Goal: Transaction & Acquisition: Book appointment/travel/reservation

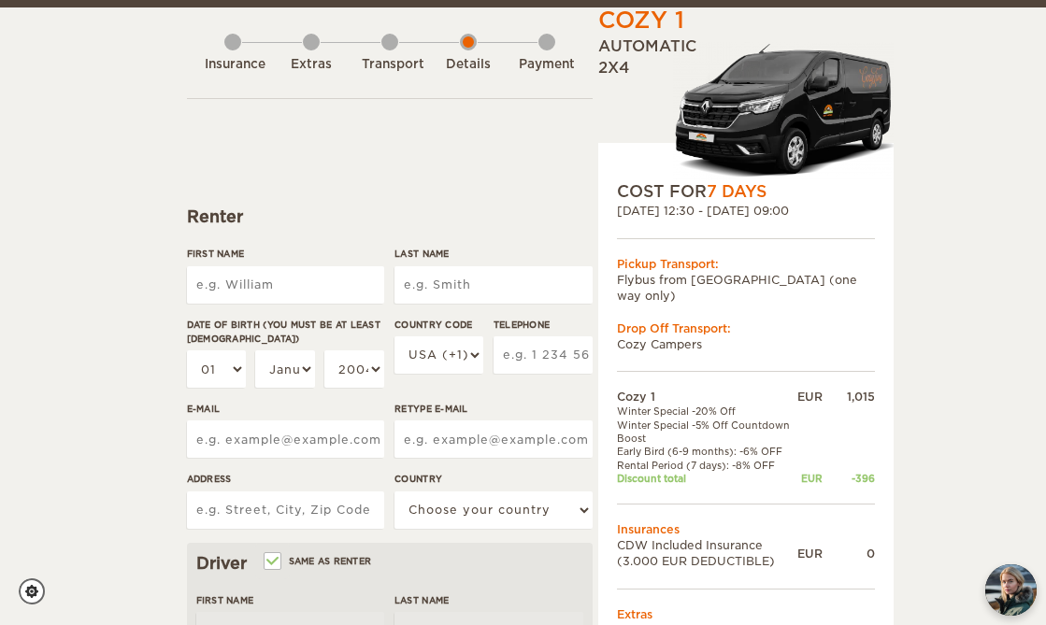
scroll to position [76, 0]
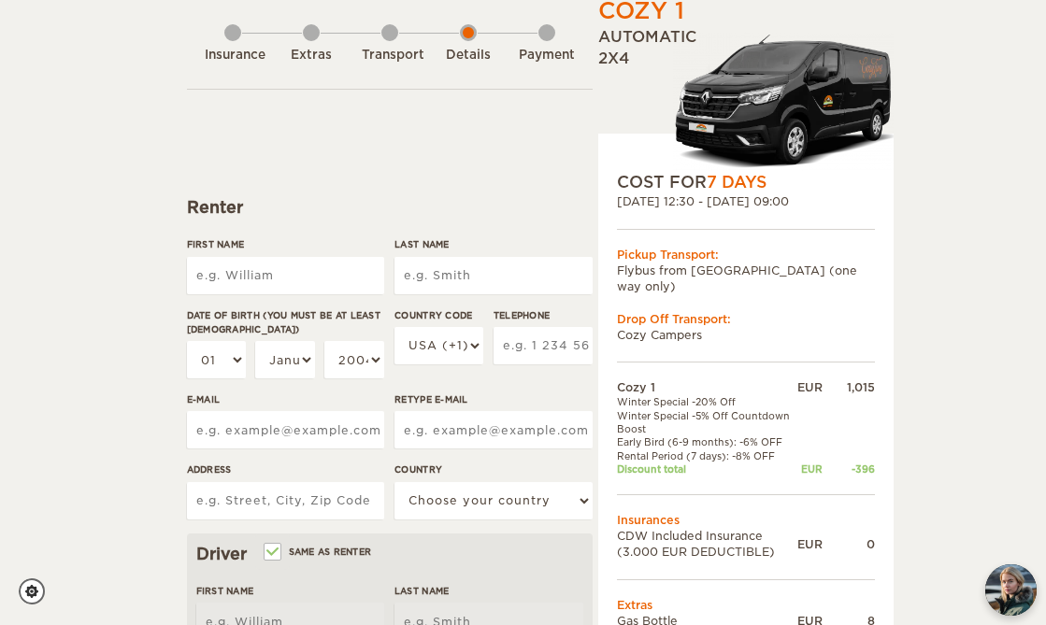
click at [315, 281] on input "First Name" at bounding box center [285, 275] width 197 height 37
click at [66, 289] on div "Cozy 1 Expand Collapse Total 627 EUR Automatic 2x4 COST FOR 7 Days 11. Mar 2026…" at bounding box center [523, 616] width 1046 height 1384
click at [275, 268] on input "First Name" at bounding box center [285, 275] width 197 height 37
type input "Dianne"
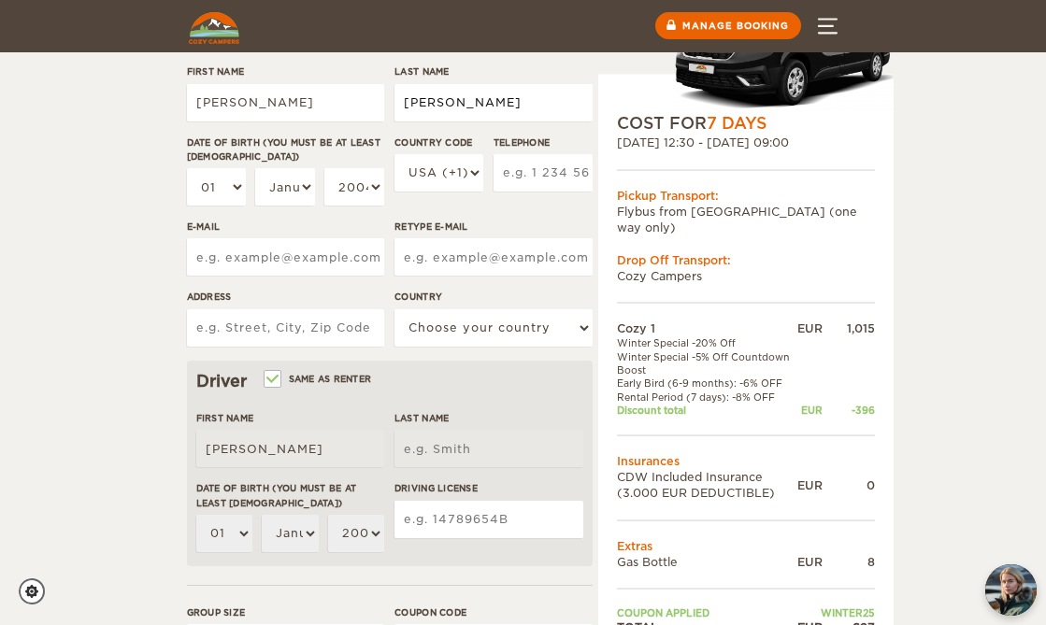
scroll to position [268, 0]
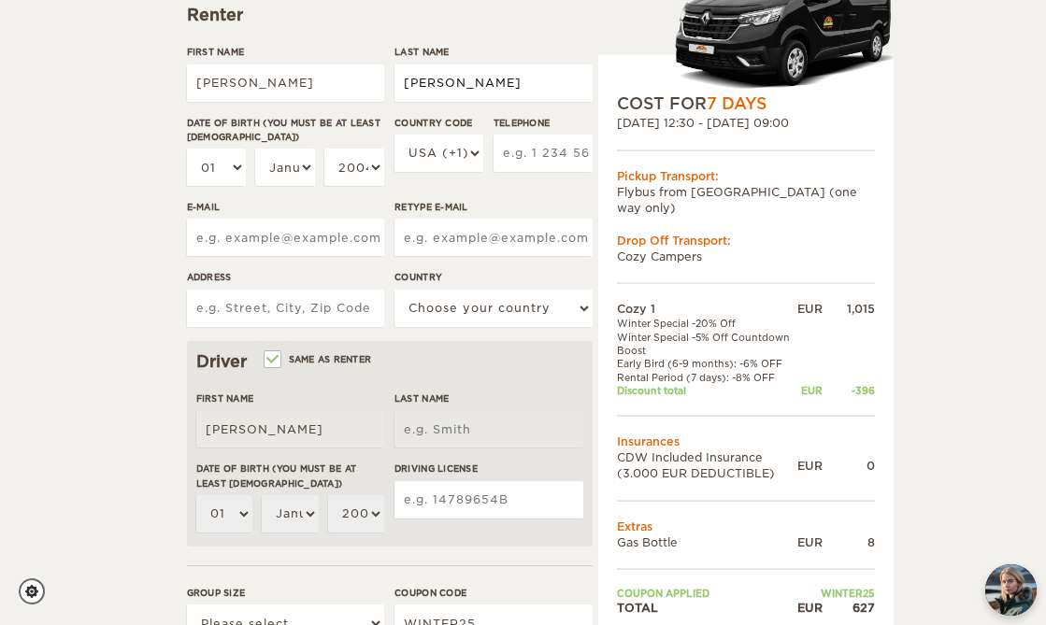
type input "Corsino"
click at [273, 363] on input "Same as renter" at bounding box center [271, 361] width 12 height 12
checkbox input "false"
select select
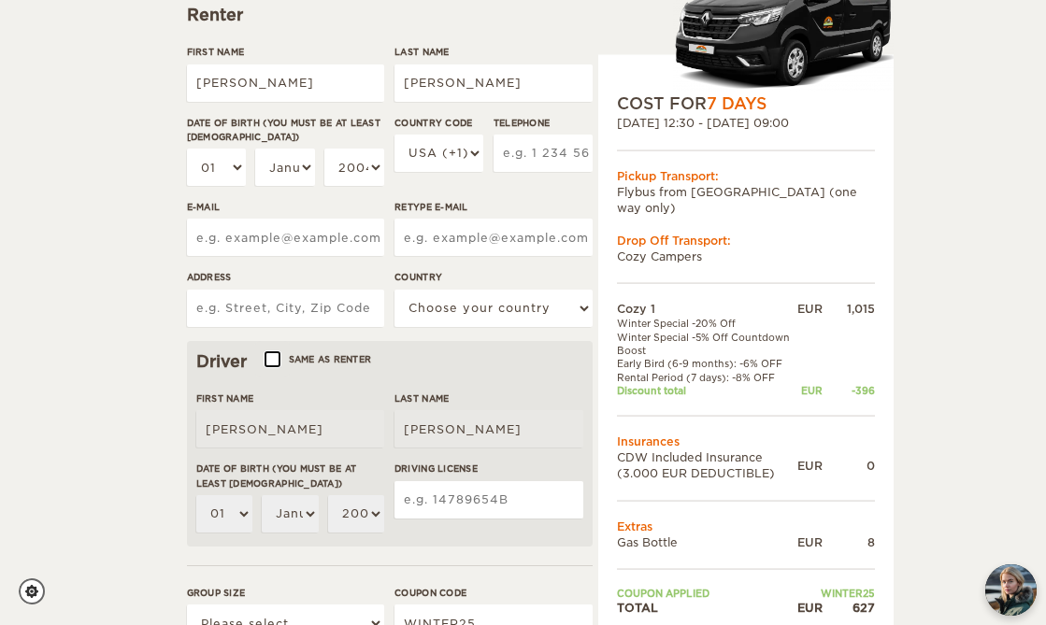
select select
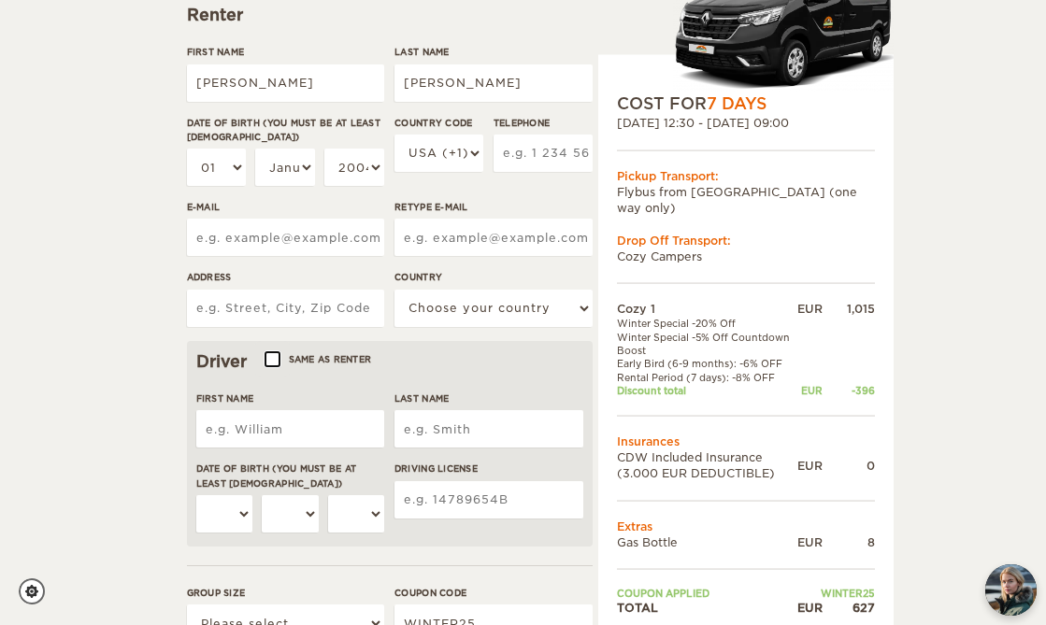
click at [274, 363] on input "Same as renter" at bounding box center [271, 361] width 12 height 12
checkbox input "true"
type input "Dianne"
type input "Corsino"
select select "01"
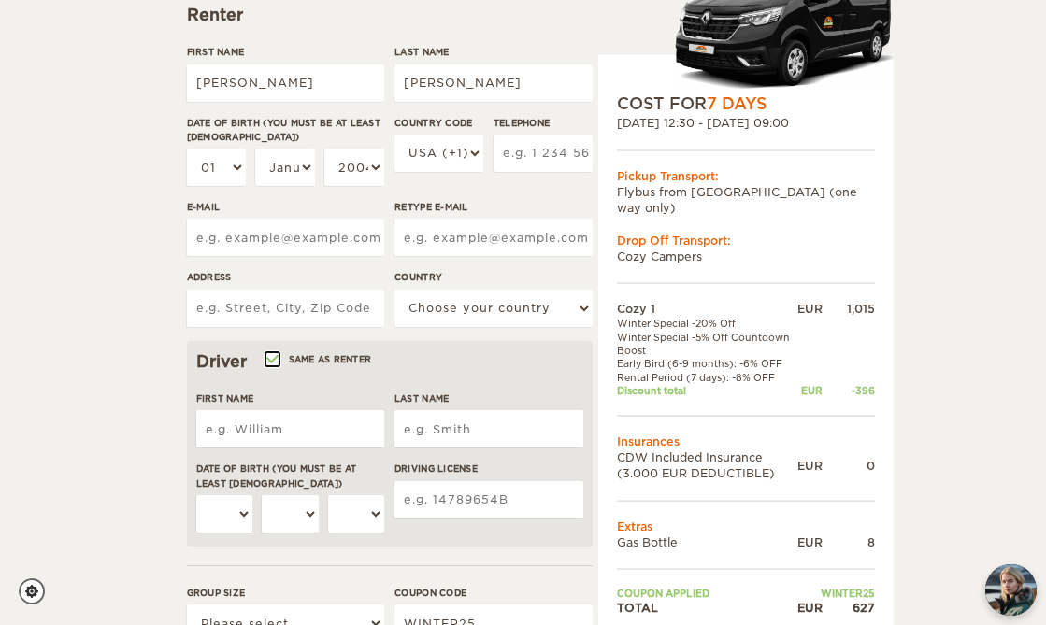
select select "01"
select select "2004"
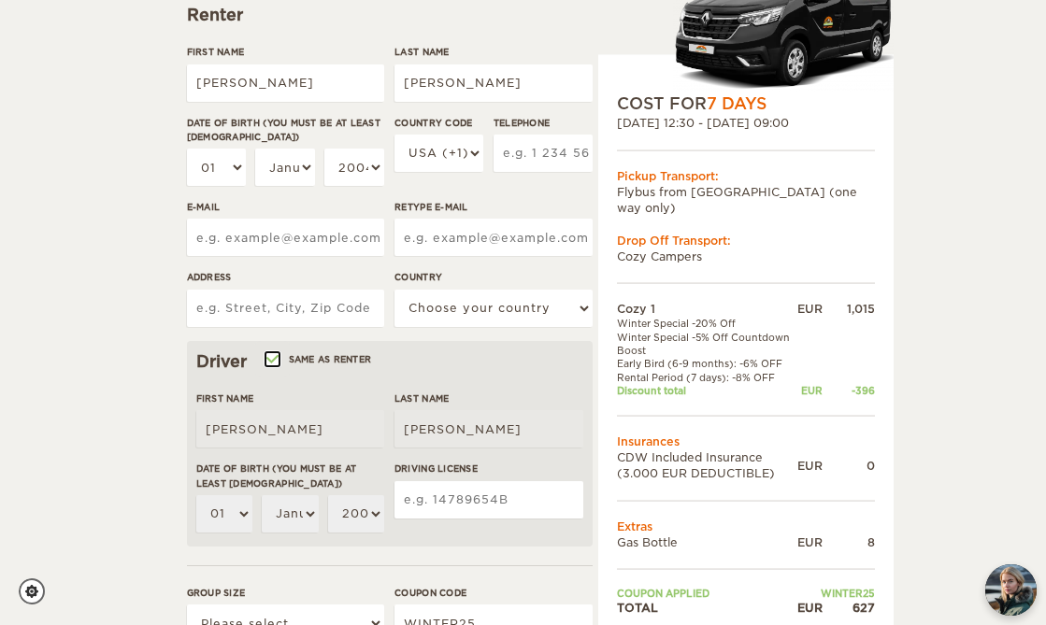
click at [274, 363] on input "Same as renter" at bounding box center [271, 361] width 12 height 12
checkbox input "false"
select select
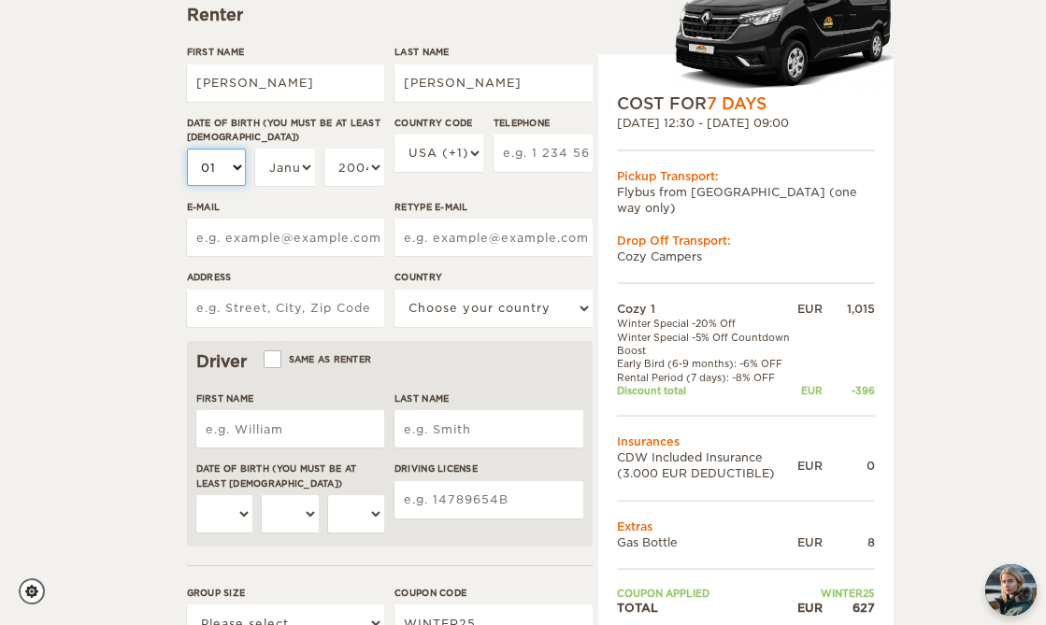
click at [229, 167] on select "01 02 03 04 05 06 07 08 09 10 11 12 13 14 15 16 17 18 19 20 21 22 23 24 25 26 2…" at bounding box center [216, 167] width 59 height 37
select select "06"
click at [187, 149] on select "01 02 03 04 05 06 07 08 09 10 11 12 13 14 15 16 17 18 19 20 21 22 23 24 25 26 2…" at bounding box center [216, 167] width 59 height 37
click at [310, 163] on select "January February March April May June July August September October November De…" at bounding box center [284, 167] width 59 height 37
select select "09"
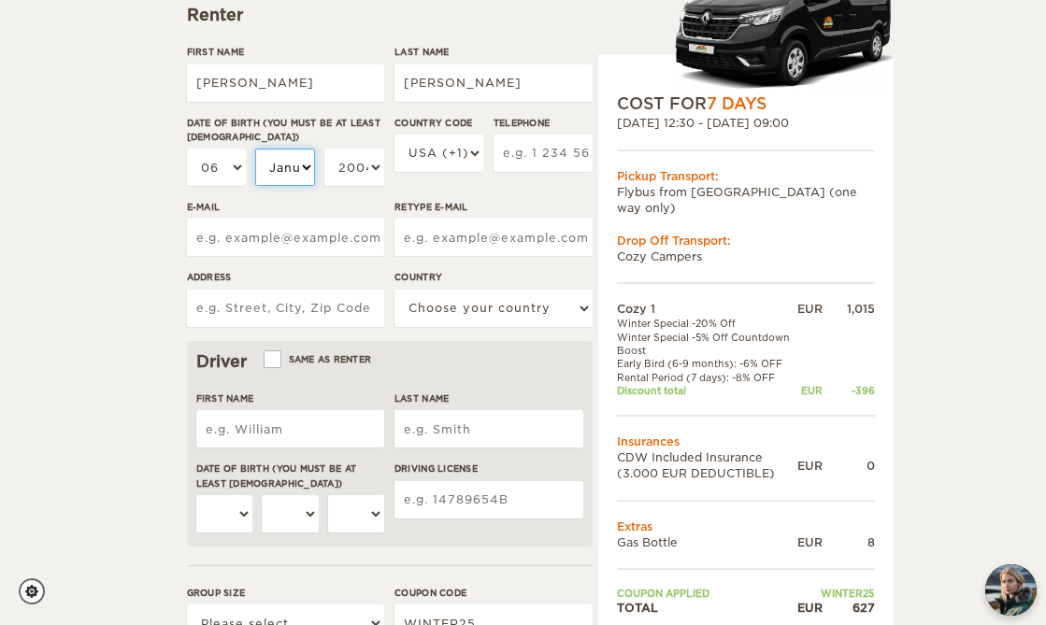
click at [255, 149] on select "January February March April May June July August September October November De…" at bounding box center [284, 167] width 59 height 37
click at [356, 171] on select "2004 2003 2002 2001 2000 1999 1998 1997 1996 1995 1994 1993 1992 1991 1990 1989…" at bounding box center [353, 167] width 59 height 37
select select "1995"
click at [324, 149] on select "2004 2003 2002 2001 2000 1999 1998 1997 1996 1995 1994 1993 1992 1991 1990 1989…" at bounding box center [353, 167] width 59 height 37
click at [459, 154] on select "USA (+1) UK (+44) Germany (+49) Algeria (+213) Andorra (+376) Angola (+244) Ang…" at bounding box center [438, 153] width 89 height 37
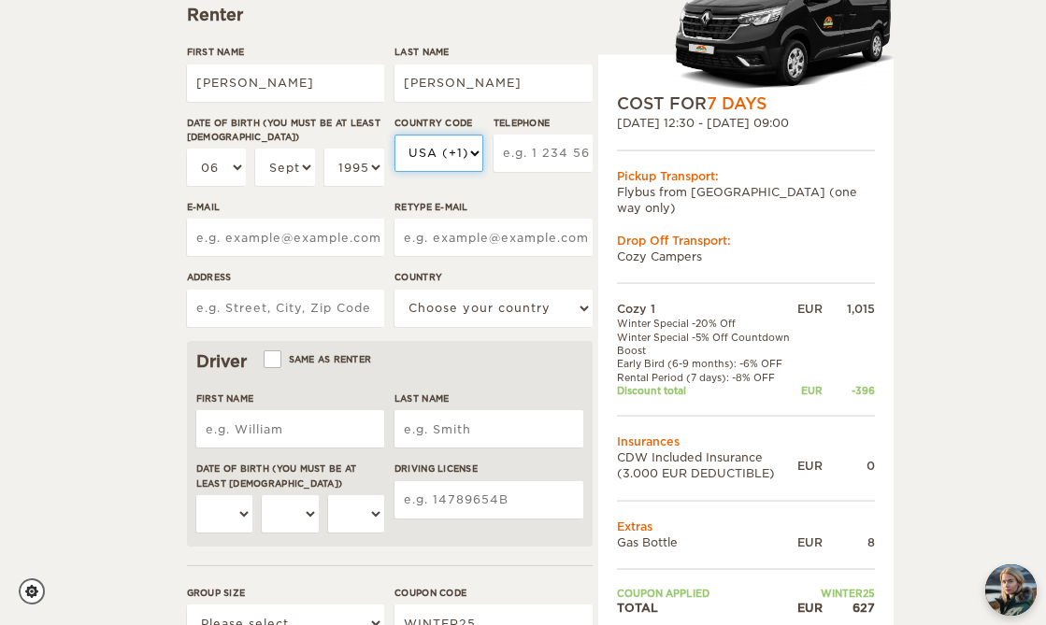
select select "39"
click at [394, 135] on select "USA (+1) UK (+44) Germany (+49) Algeria (+213) Andorra (+376) Angola (+244) Ang…" at bounding box center [438, 153] width 89 height 37
click at [523, 159] on input "Telephone" at bounding box center [543, 153] width 99 height 37
type input "3773562797"
click at [334, 250] on input "E-mail" at bounding box center [285, 237] width 197 height 37
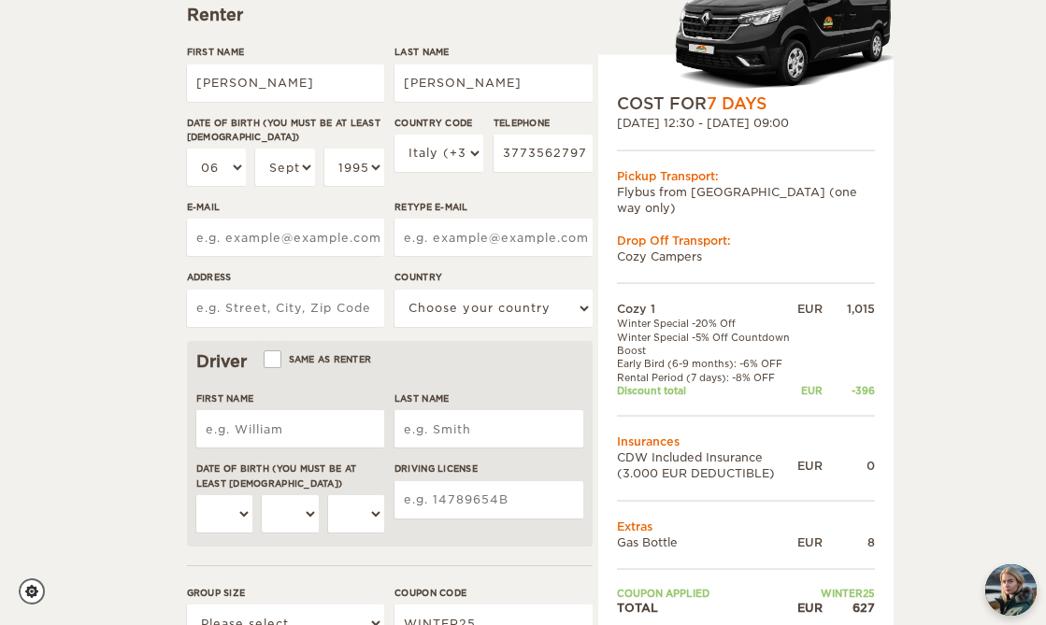
type input "dianneccorsino@gmail.com"
type input "Student Dormitory 1-519, 8916-5 Takayama"
select select "104"
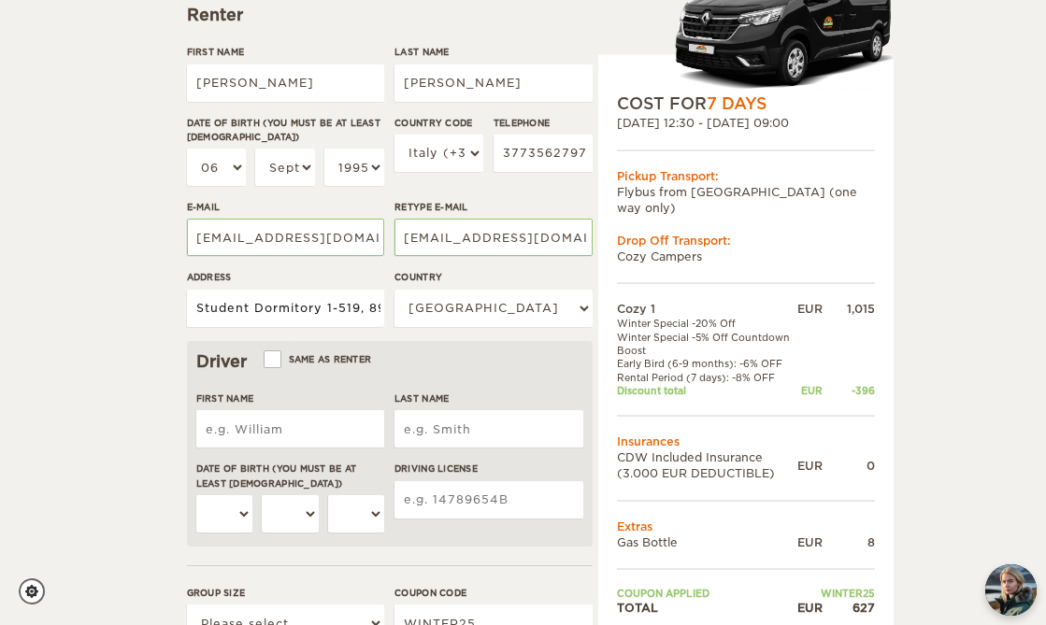
click at [306, 308] on input "Student Dormitory 1-519, 8916-5 Takayama" at bounding box center [285, 308] width 197 height 37
click at [429, 317] on select "Choose your country United States United Kingdom Germany Afghanistan Albania Al…" at bounding box center [492, 308] width 197 height 37
click at [290, 312] on input "Via Brennero" at bounding box center [285, 308] width 197 height 37
type input "Via Brennero, Bolzano"
select select "101"
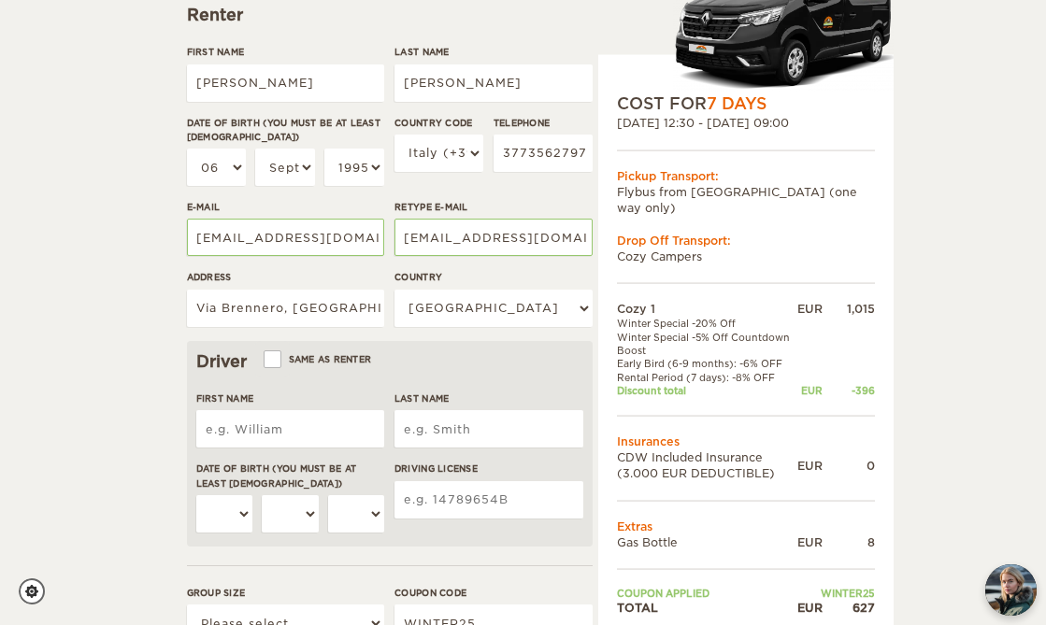
click at [265, 420] on input "First Name" at bounding box center [290, 428] width 189 height 37
type input "Ciro"
type input "Allara"
select select "06"
click at [298, 520] on select "January February March April May June July August September October November De…" at bounding box center [290, 513] width 56 height 37
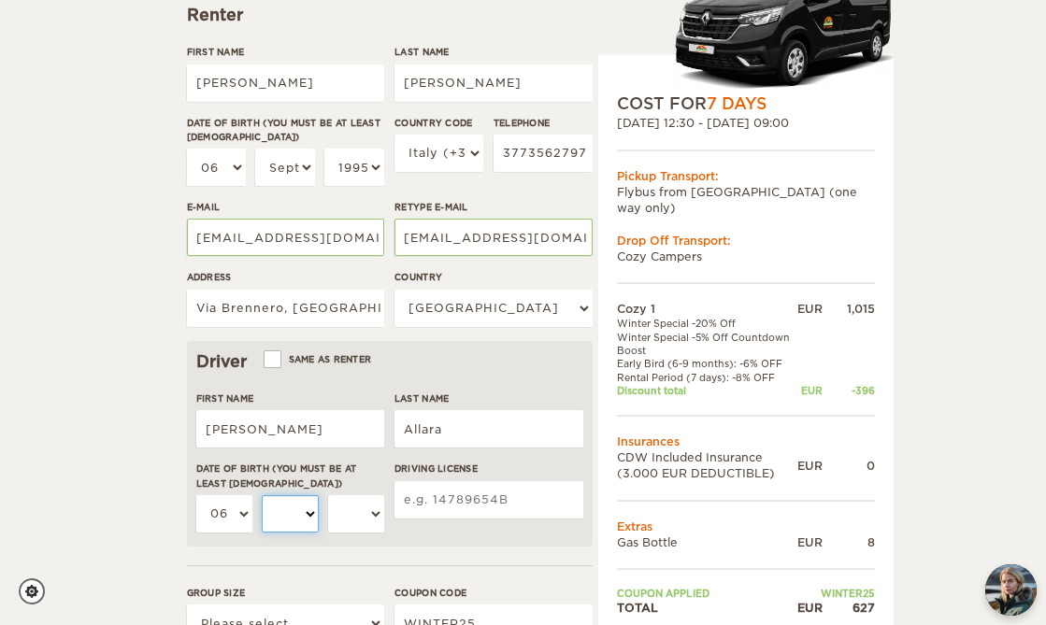
select select "12"
click at [262, 495] on select "January February March April May June July August September October November De…" at bounding box center [290, 513] width 56 height 37
click at [349, 516] on select "2004 2003 2002 2001 2000 1999 1998 1997 1996 1995 1994 1993 1992 1991 1990 1989…" at bounding box center [356, 513] width 56 height 37
select select "1993"
click at [328, 495] on select "2004 2003 2002 2001 2000 1999 1998 1997 1996 1995 1994 1993 1992 1991 1990 1989…" at bounding box center [356, 513] width 56 height 37
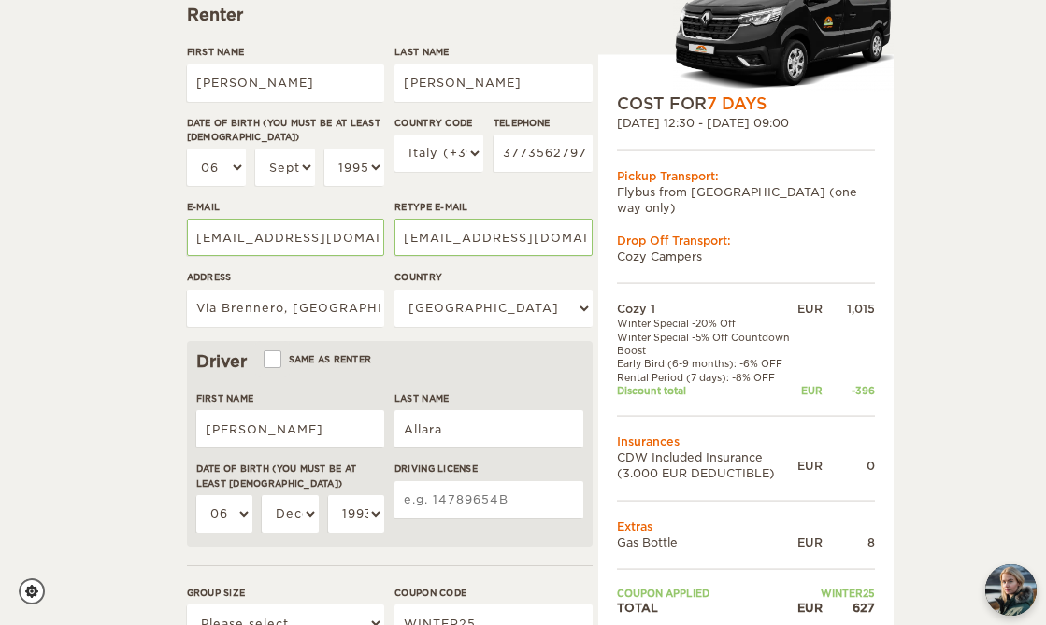
click at [489, 499] on input "Driving License" at bounding box center [488, 499] width 189 height 37
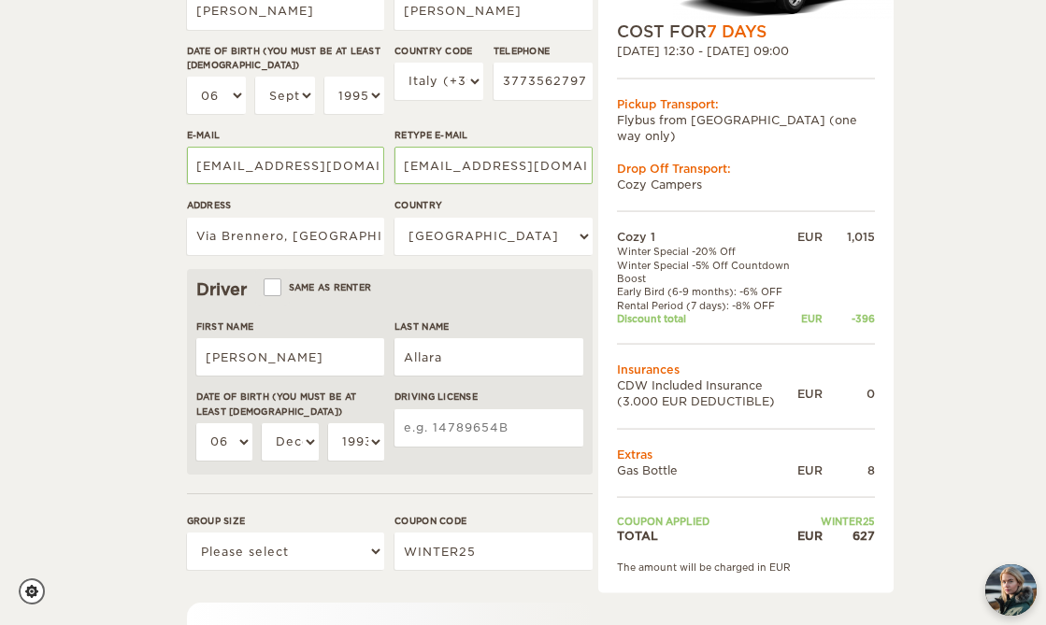
scroll to position [359, 0]
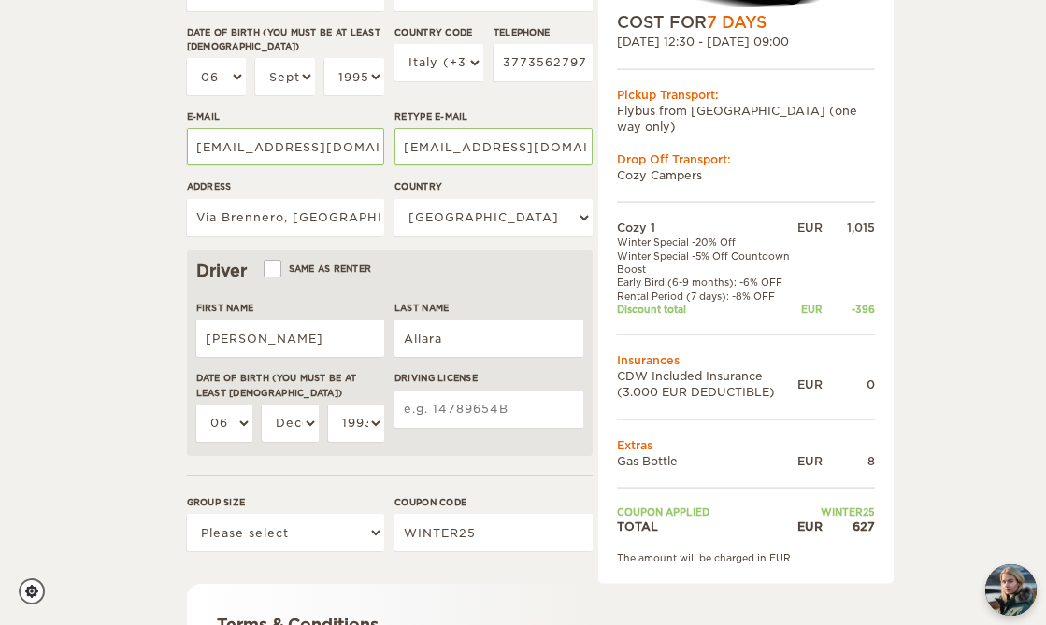
click at [501, 411] on input "Driving License" at bounding box center [488, 409] width 189 height 37
type input "NA7583141P"
click at [276, 520] on select "Please select 1 2" at bounding box center [285, 532] width 197 height 37
select select "2"
click at [187, 514] on select "Please select 1 2" at bounding box center [285, 532] width 197 height 37
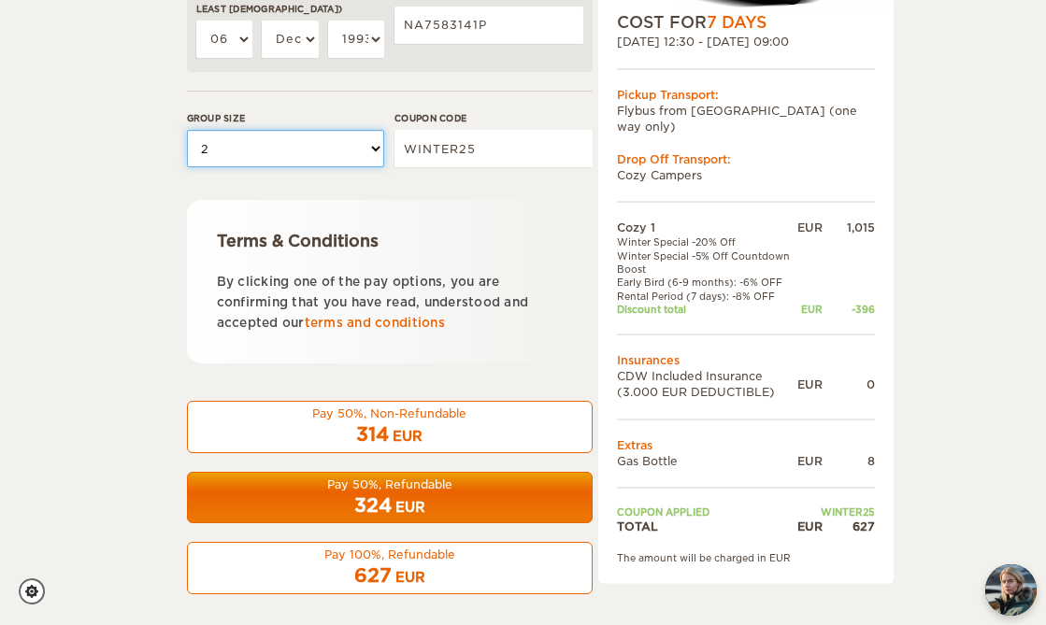
scroll to position [741, 0]
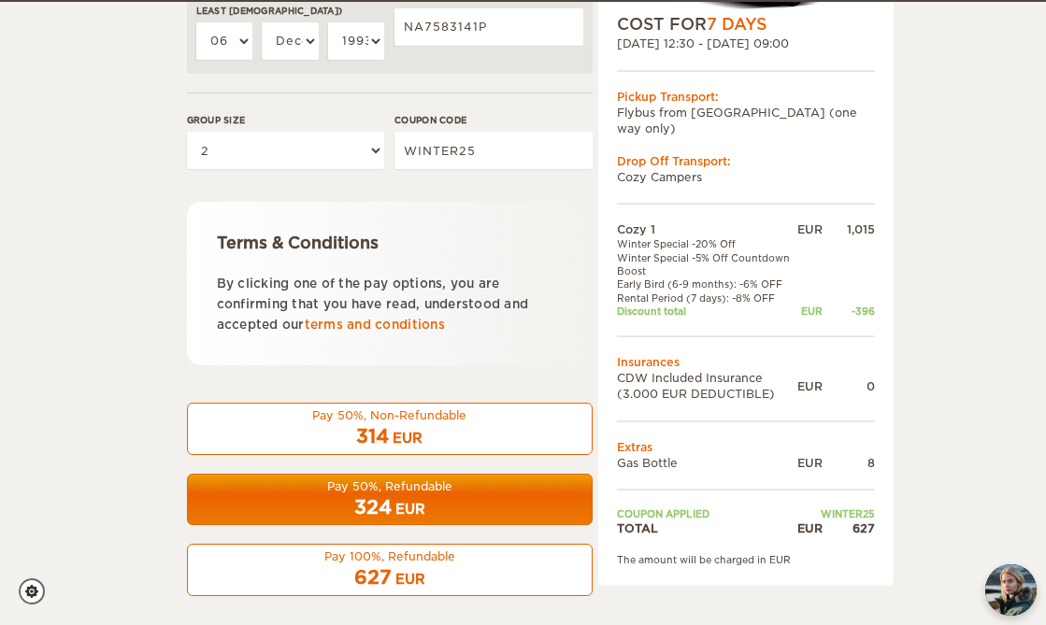
click at [388, 312] on p "By clicking one of the pay options, you are confirming that you have read, unde…" at bounding box center [390, 305] width 346 height 62
click at [394, 321] on link "terms and conditions" at bounding box center [375, 325] width 140 height 14
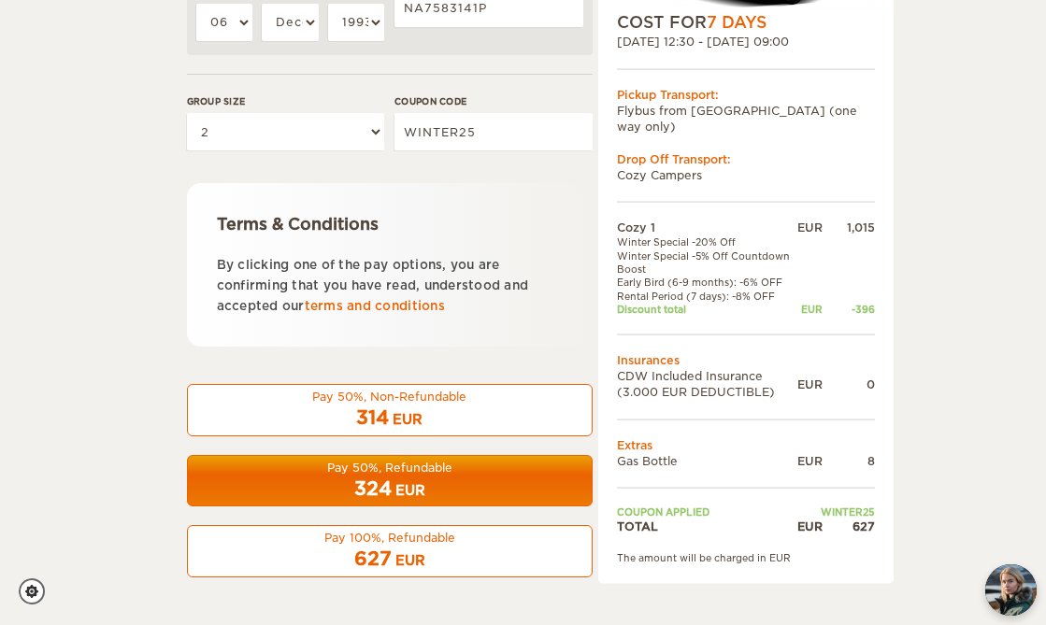
click at [321, 483] on div "324 EUR" at bounding box center [389, 489] width 381 height 27
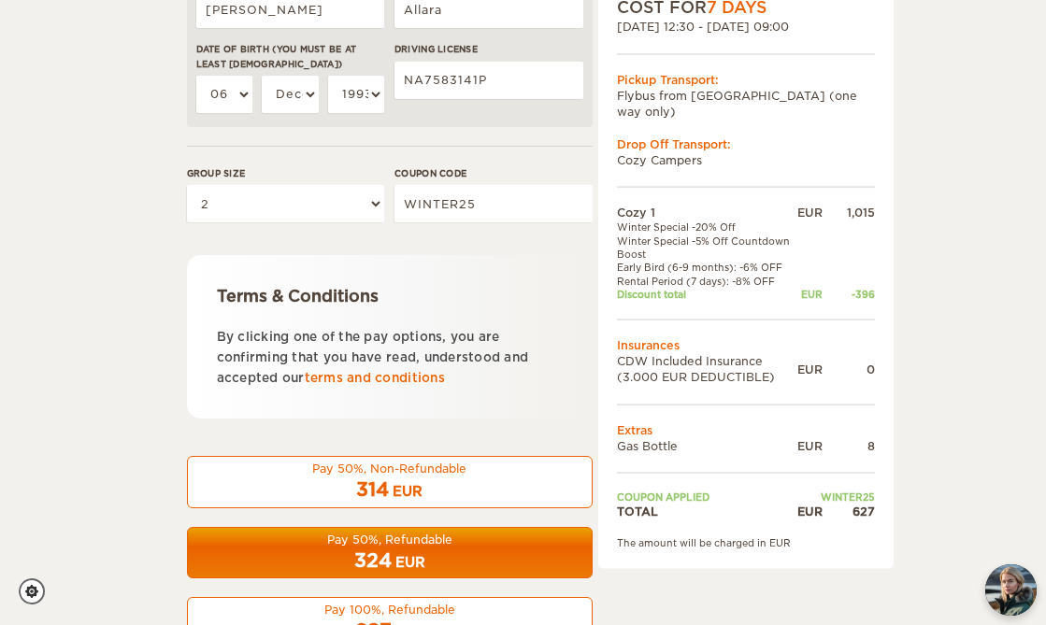
scroll to position [693, 0]
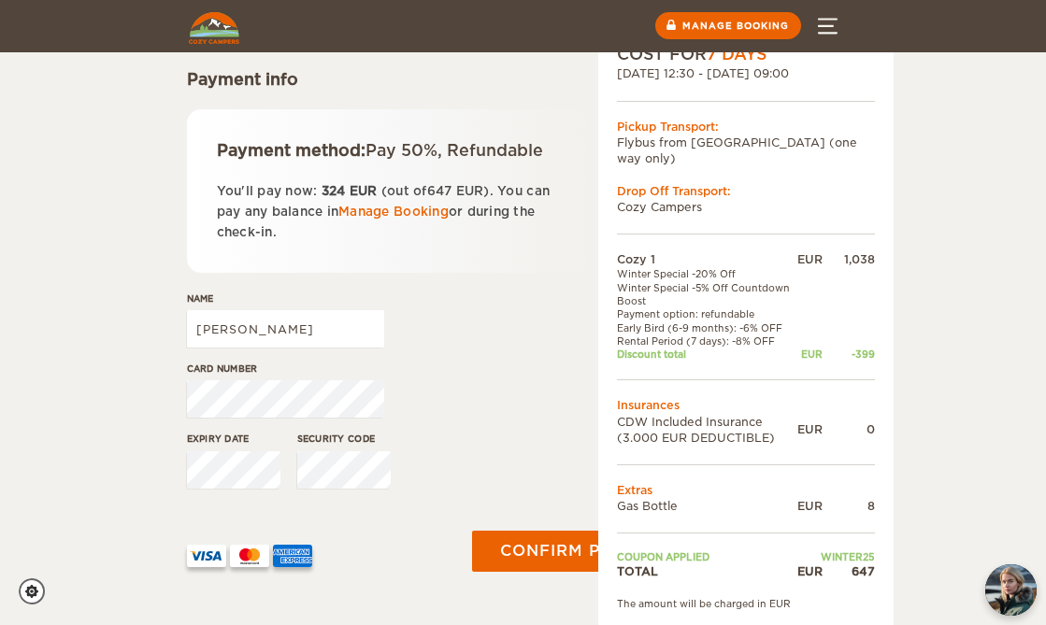
scroll to position [199, 0]
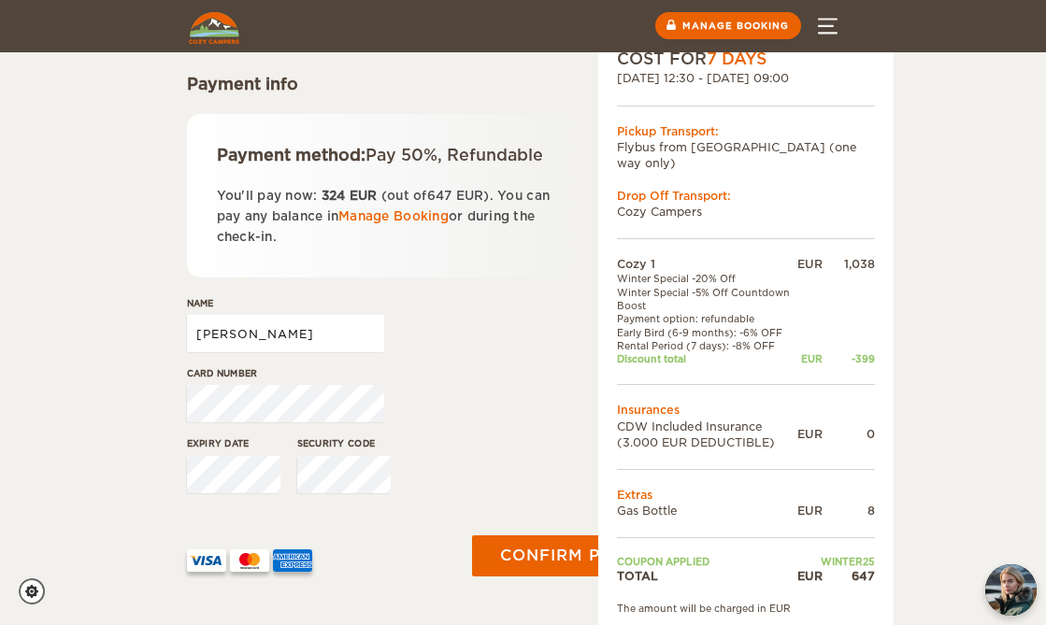
click at [286, 335] on input "Dianne" at bounding box center [285, 333] width 197 height 37
type input "Dianne Corsino"
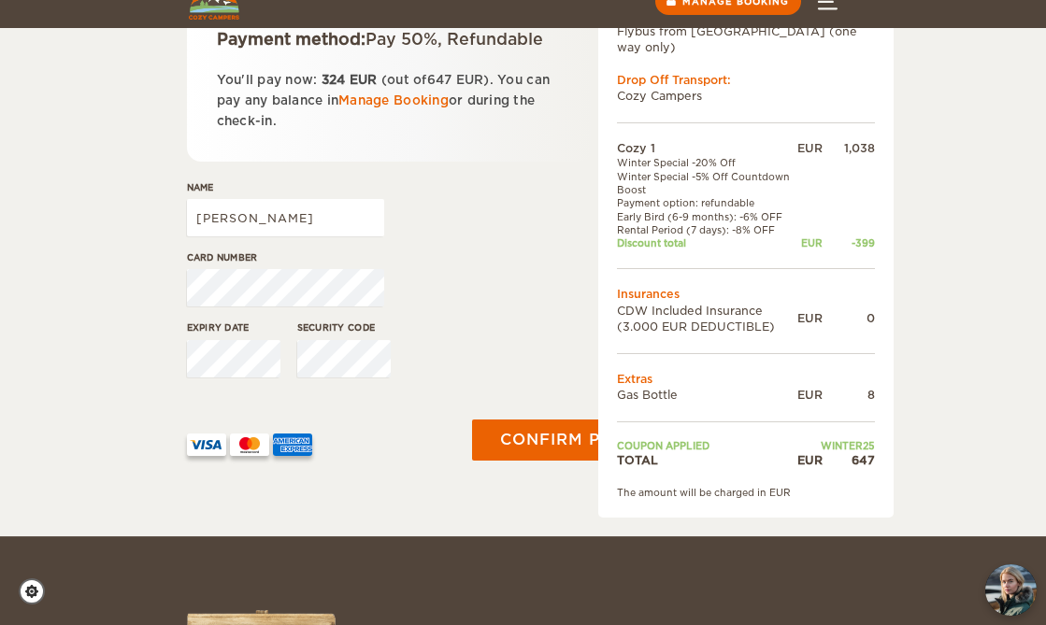
scroll to position [343, 0]
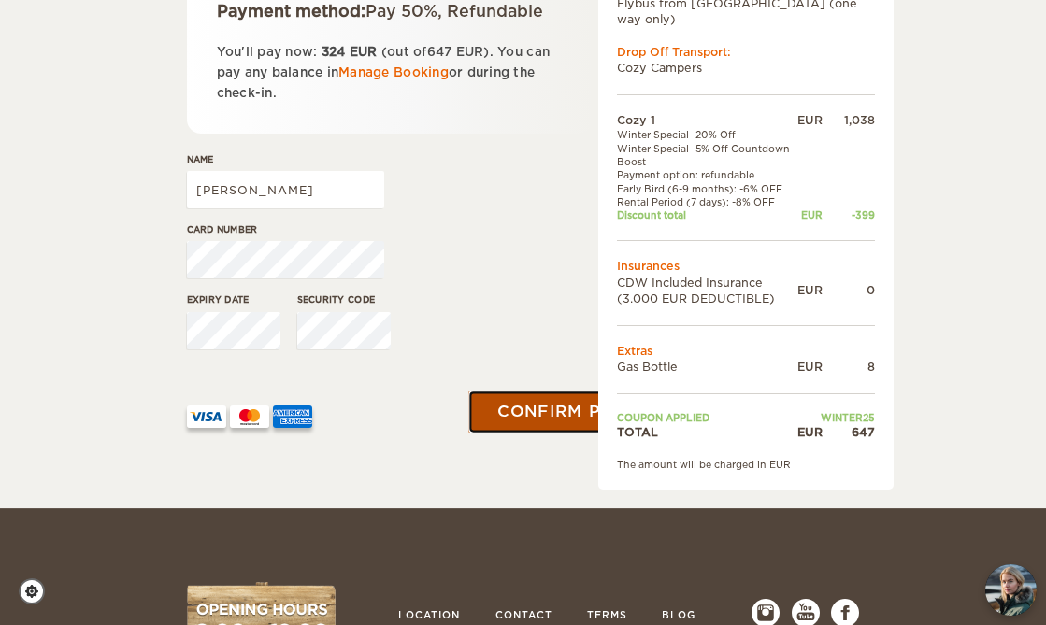
click at [526, 425] on button "Confirm payment" at bounding box center [586, 412] width 236 height 42
